Goal: Go to known website: Access a specific website the user already knows

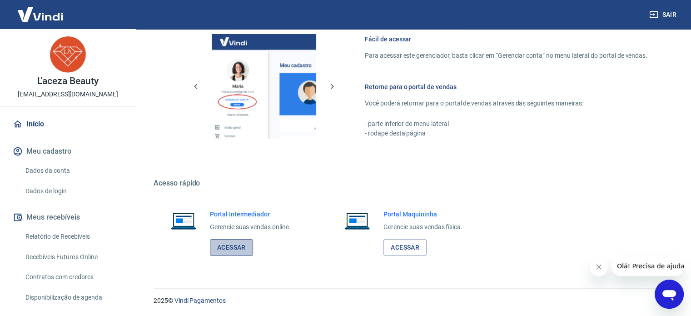
click at [240, 240] on link "Acessar" at bounding box center [231, 247] width 43 height 17
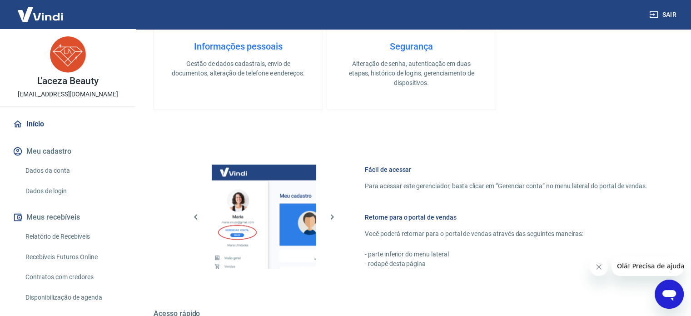
scroll to position [405, 0]
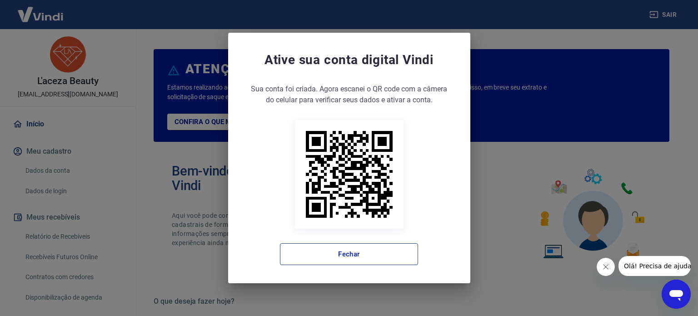
click at [406, 254] on button "Fechar" at bounding box center [349, 254] width 138 height 22
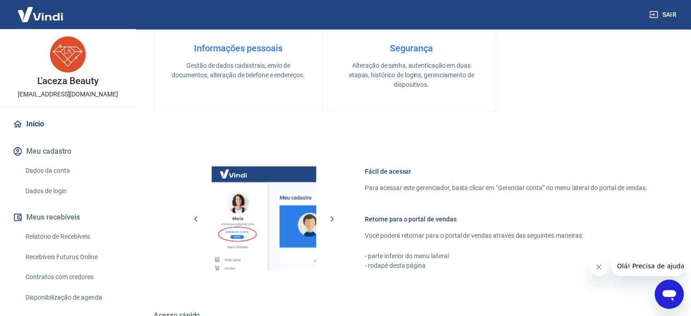
scroll to position [496, 0]
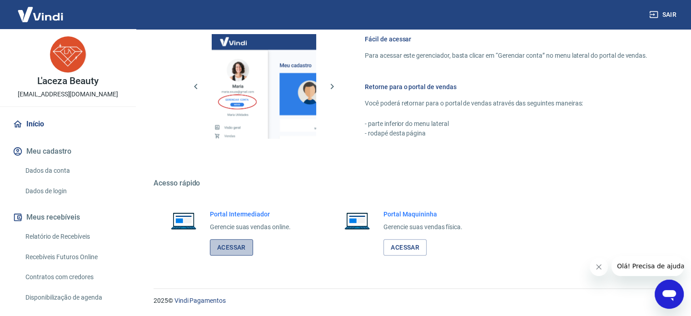
click at [232, 245] on link "Acessar" at bounding box center [231, 247] width 43 height 17
